Goal: Find specific page/section: Find specific page/section

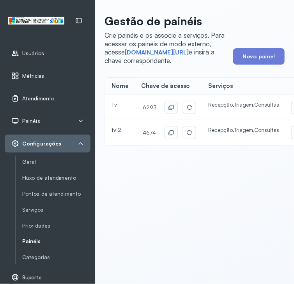
click at [171, 108] on icon at bounding box center [171, 107] width 4 height 4
click at [189, 53] on link "[DOMAIN_NAME][URL]" at bounding box center [157, 53] width 64 height 8
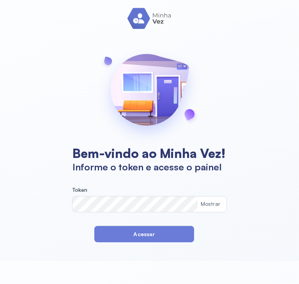
click at [100, 234] on button "Acessar" at bounding box center [144, 234] width 100 height 16
